Goal: Task Accomplishment & Management: Manage account settings

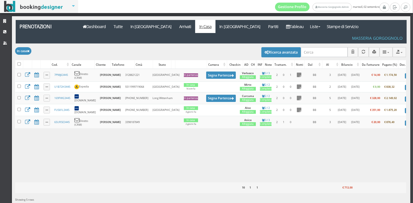
scroll to position [0, 19]
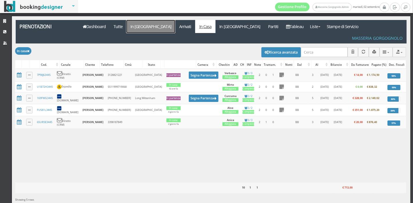
click at [140, 25] on link "In [GEOGRAPHIC_DATA]" at bounding box center [150, 26] width 49 height 13
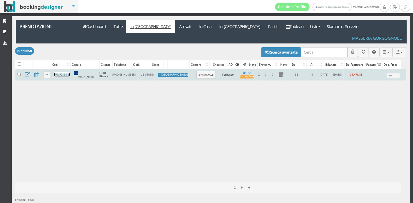
click at [60, 73] on link "FPMF213445" at bounding box center [61, 75] width 15 height 4
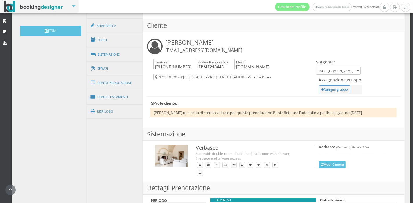
scroll to position [187, 0]
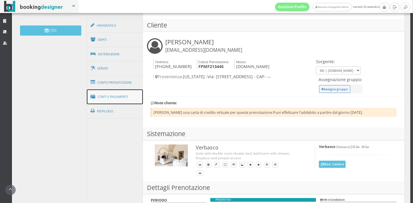
click at [115, 98] on link "Conti e Pagamenti" at bounding box center [115, 97] width 56 height 15
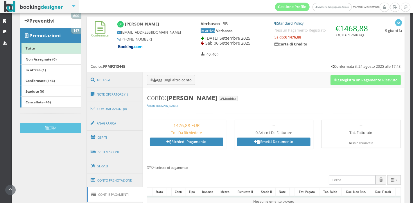
scroll to position [80, 0]
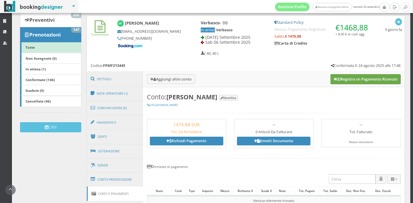
click at [347, 79] on button "Registra un Pagamento Ricevuto" at bounding box center [365, 79] width 70 height 10
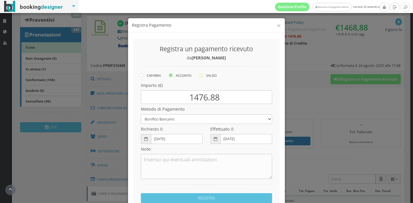
click at [203, 75] on label "SALDO" at bounding box center [207, 75] width 17 height 7
radio input "true"
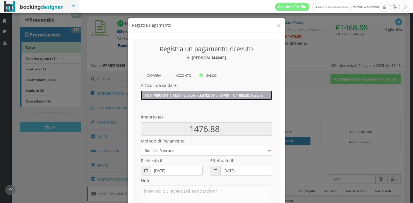
click at [208, 99] on button "B&B Verbasco (2 ospiti) dal 02/09 al 06/09 | € 1468.88, Tassa di soggiorno | € …" at bounding box center [206, 96] width 131 height 10
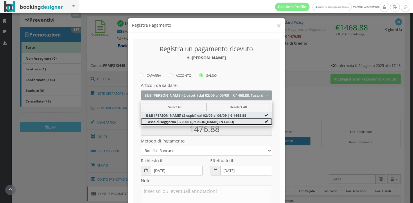
click at [201, 121] on span "Tassa di soggiorno | € 8.00 (DA PAGARE IN LOCO)" at bounding box center [190, 121] width 88 height 5
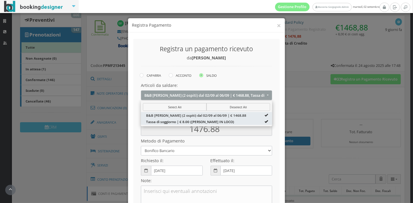
type input "1468.88"
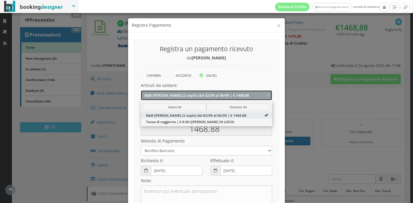
click at [256, 97] on span "B&B Verbasco (2 ospiti) dal 02/09 al 06/09 | € 1468.88" at bounding box center [204, 95] width 121 height 4
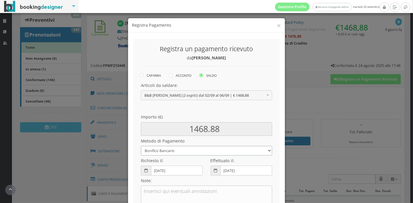
click at [220, 152] on select "Bonifico Bancario Carta di Credito Pay By Link Contanti Assegno Bancario Assegn…" at bounding box center [206, 151] width 131 height 10
select select
click at [141, 146] on select "Bonifico Bancario Carta di Credito Pay By Link Contanti Assegno Bancario Assegn…" at bounding box center [206, 151] width 131 height 10
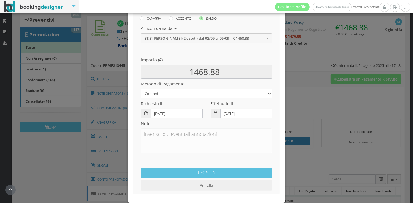
scroll to position [64, 0]
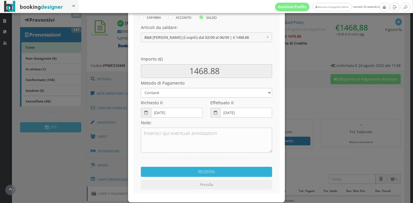
click at [228, 170] on button "REGISTRA" at bounding box center [206, 172] width 131 height 10
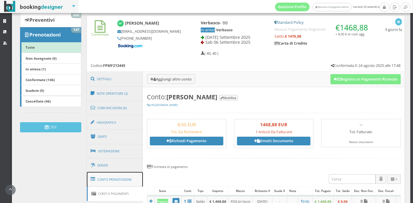
click at [118, 174] on link "Conto Prenotazione" at bounding box center [115, 179] width 56 height 15
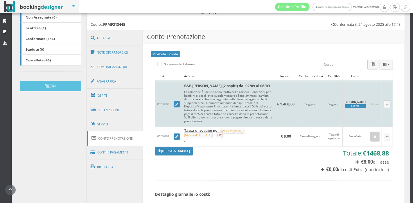
scroll to position [126, 0]
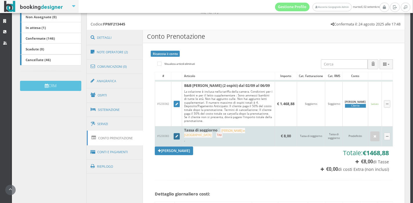
click at [177, 135] on icon at bounding box center [176, 136] width 3 height 3
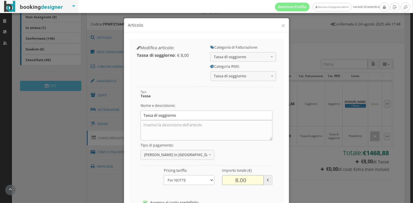
click at [234, 181] on input "8.00" at bounding box center [243, 181] width 42 height 10
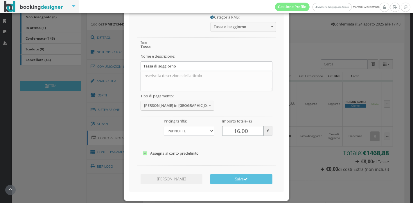
scroll to position [72, 0]
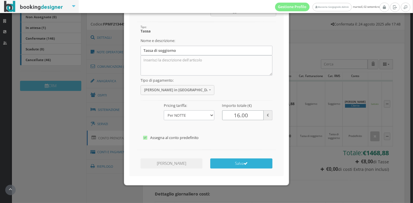
type input "16.00"
click at [239, 162] on button "Salva" at bounding box center [241, 164] width 62 height 10
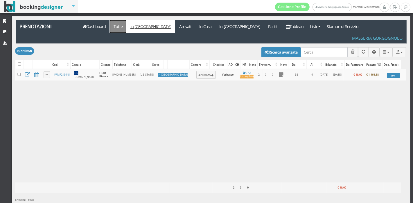
click at [120, 27] on link "Tutte" at bounding box center [118, 26] width 17 height 13
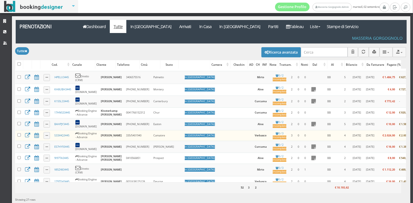
scroll to position [171, 0]
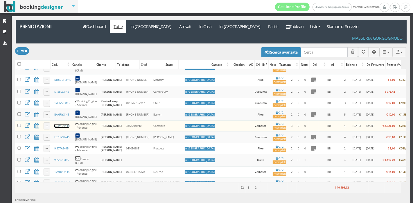
click at [67, 124] on link "S33X4Q3445" at bounding box center [61, 126] width 15 height 4
click at [195, 27] on link "In Casa" at bounding box center [205, 26] width 20 height 13
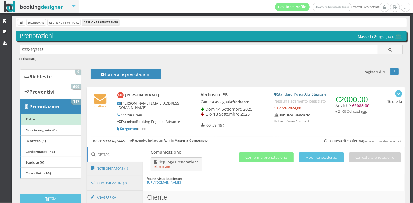
drag, startPoint x: 62, startPoint y: 53, endPoint x: 12, endPoint y: 51, distance: 49.4
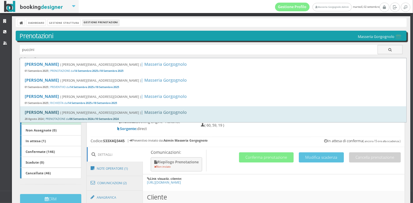
type input "puccini"
click at [59, 116] on div "Massimiliano Puccini ( m.puccini.1964@gmail.com ) | Masseria Gorgognolo 28 Agos…" at bounding box center [213, 115] width 386 height 16
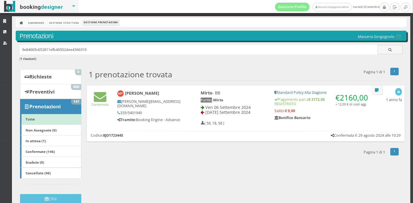
scroll to position [8, 0]
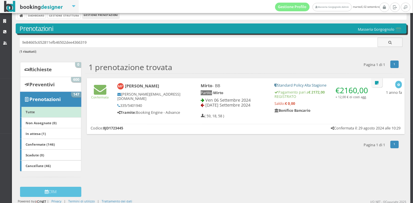
click at [166, 122] on div "Confermata [PERSON_NAME] [PERSON_NAME][EMAIL_ADDRESS][DOMAIN_NAME] 335/5401940 …" at bounding box center [246, 106] width 318 height 56
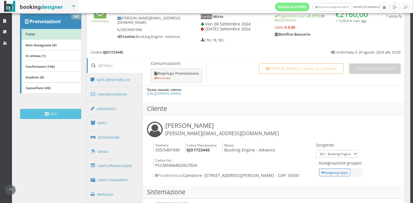
scroll to position [95, 0]
click at [117, 123] on link "Ospiti" at bounding box center [115, 123] width 56 height 15
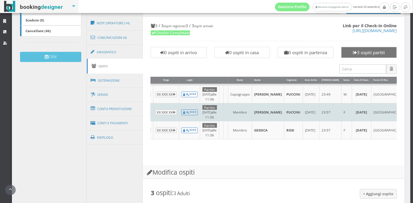
scroll to position [158, 0]
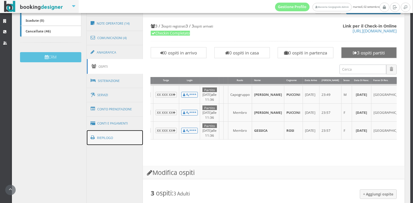
click at [127, 134] on link "Riepilogo" at bounding box center [115, 138] width 56 height 15
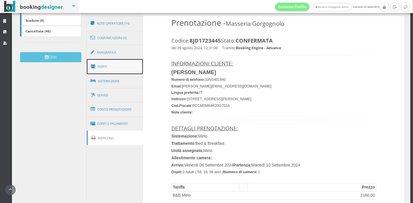
click at [112, 70] on link "Ospiti" at bounding box center [115, 66] width 56 height 15
